Goal: Complete application form: Complete application form

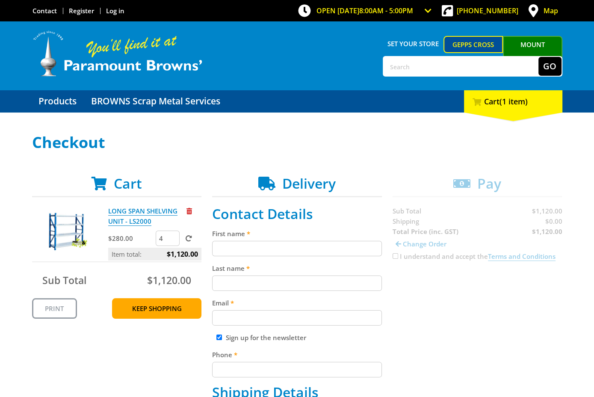
click at [246, 248] on input "First name" at bounding box center [297, 248] width 170 height 15
type input "[PERSON_NAME]"
type input "[EMAIL_ADDRESS][DOMAIN_NAME]"
type input "0871206220"
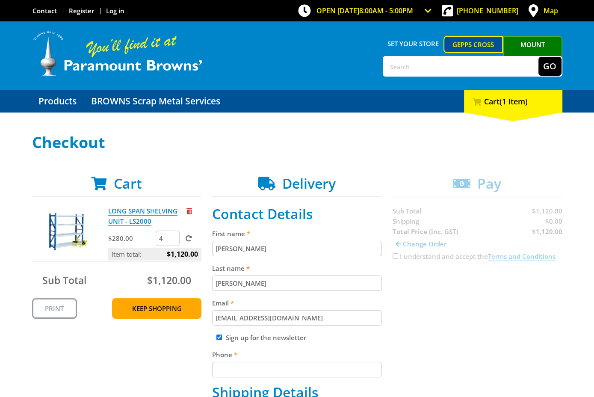
type input "Metric Developments Pty Ltd trading as Metric Consulting Engineers"
type input "[STREET_ADDRESS]"
type input "Whyalla"
type input "5600"
select select "SA"
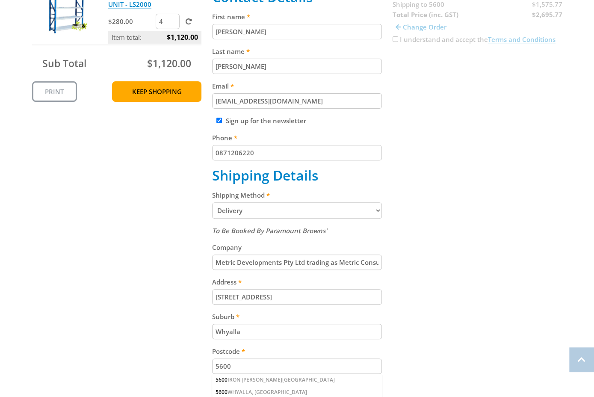
scroll to position [223, 0]
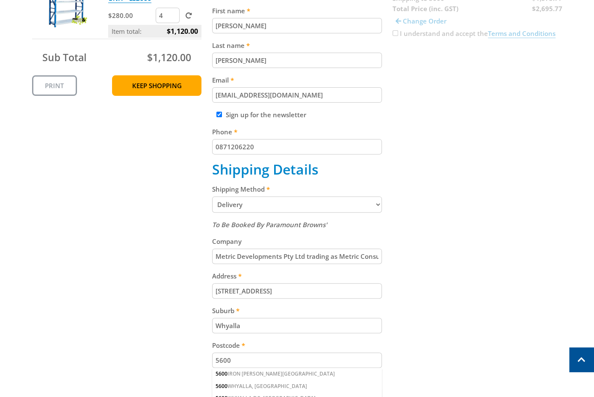
click at [252, 203] on select "Pickup from Gepps Cross Delivery" at bounding box center [297, 204] width 170 height 16
click at [212, 196] on select "Pickup from Gepps Cross Delivery" at bounding box center [297, 204] width 170 height 16
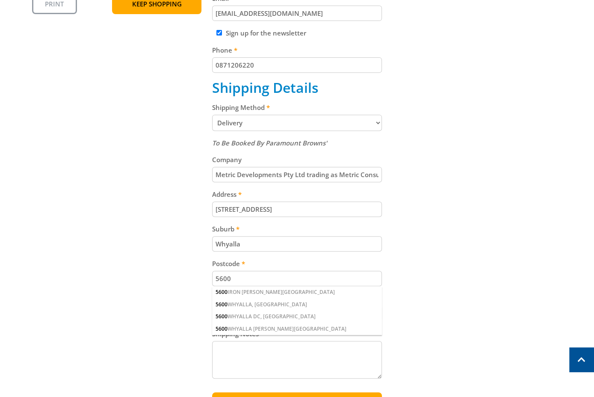
scroll to position [312, 0]
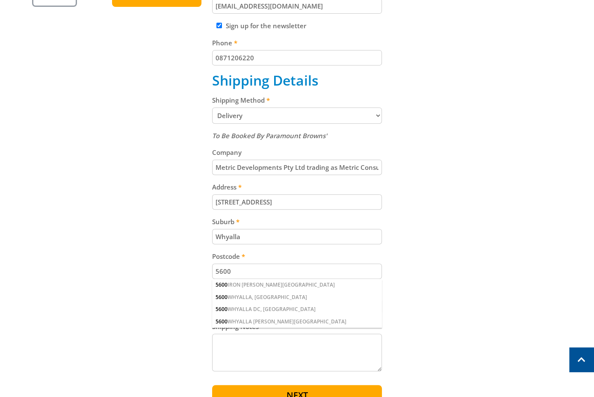
click at [312, 164] on input "Metric Developments Pty Ltd trading as Metric Consulting Engineers" at bounding box center [297, 166] width 170 height 15
drag, startPoint x: 305, startPoint y: 165, endPoint x: 407, endPoint y: 166, distance: 102.6
click at [407, 166] on div "Cart LONG SPAN SHELVING UNIT - LS2000 $280.00 4 Item total: $1,120.00 Sub Total…" at bounding box center [297, 137] width 530 height 547
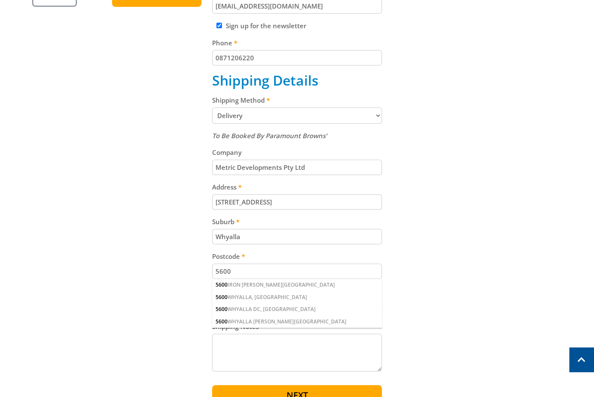
type input "Metric Developments Pty Ltd"
click at [417, 194] on div "Cart LONG SPAN SHELVING UNIT - LS2000 $280.00 4 Item total: $1,120.00 Sub Total…" at bounding box center [297, 137] width 530 height 547
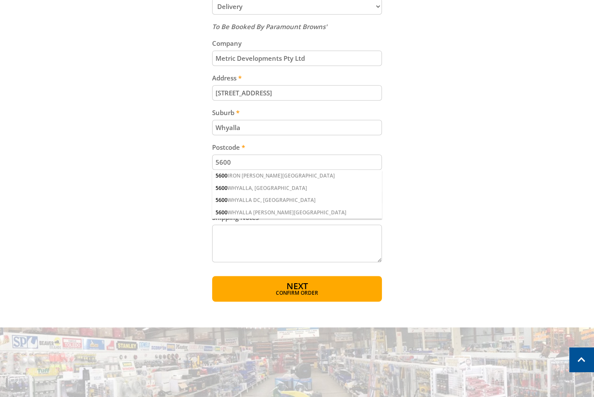
scroll to position [425, 0]
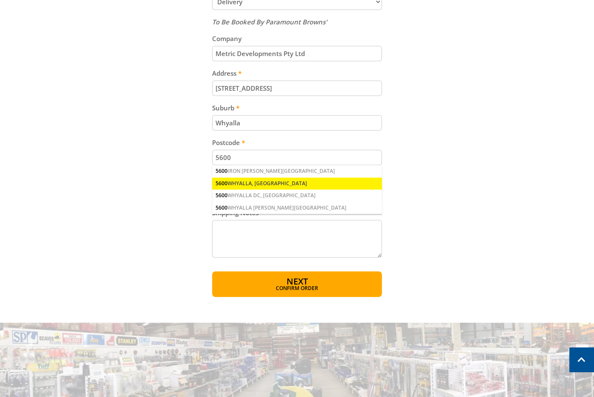
click at [244, 180] on div "5600 WHYALLA, [GEOGRAPHIC_DATA]" at bounding box center [297, 183] width 170 height 12
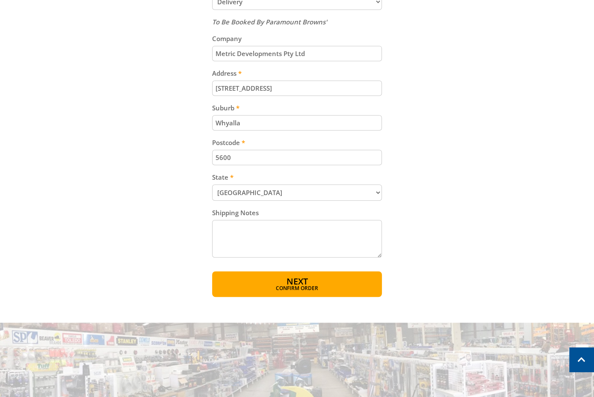
drag, startPoint x: 298, startPoint y: 280, endPoint x: 311, endPoint y: 283, distance: 13.0
click at [298, 280] on span "Next" at bounding box center [296, 281] width 21 height 12
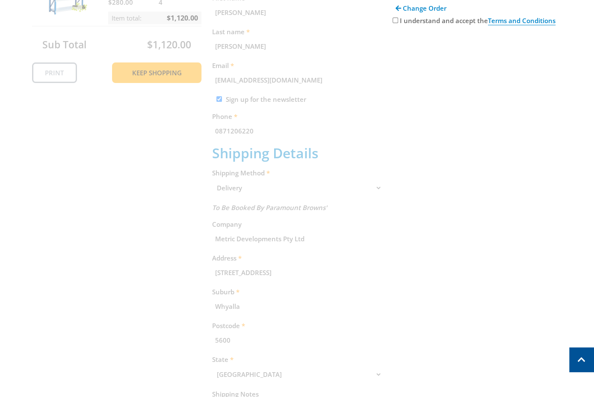
scroll to position [0, 0]
